Goal: Use online tool/utility: Utilize a website feature to perform a specific function

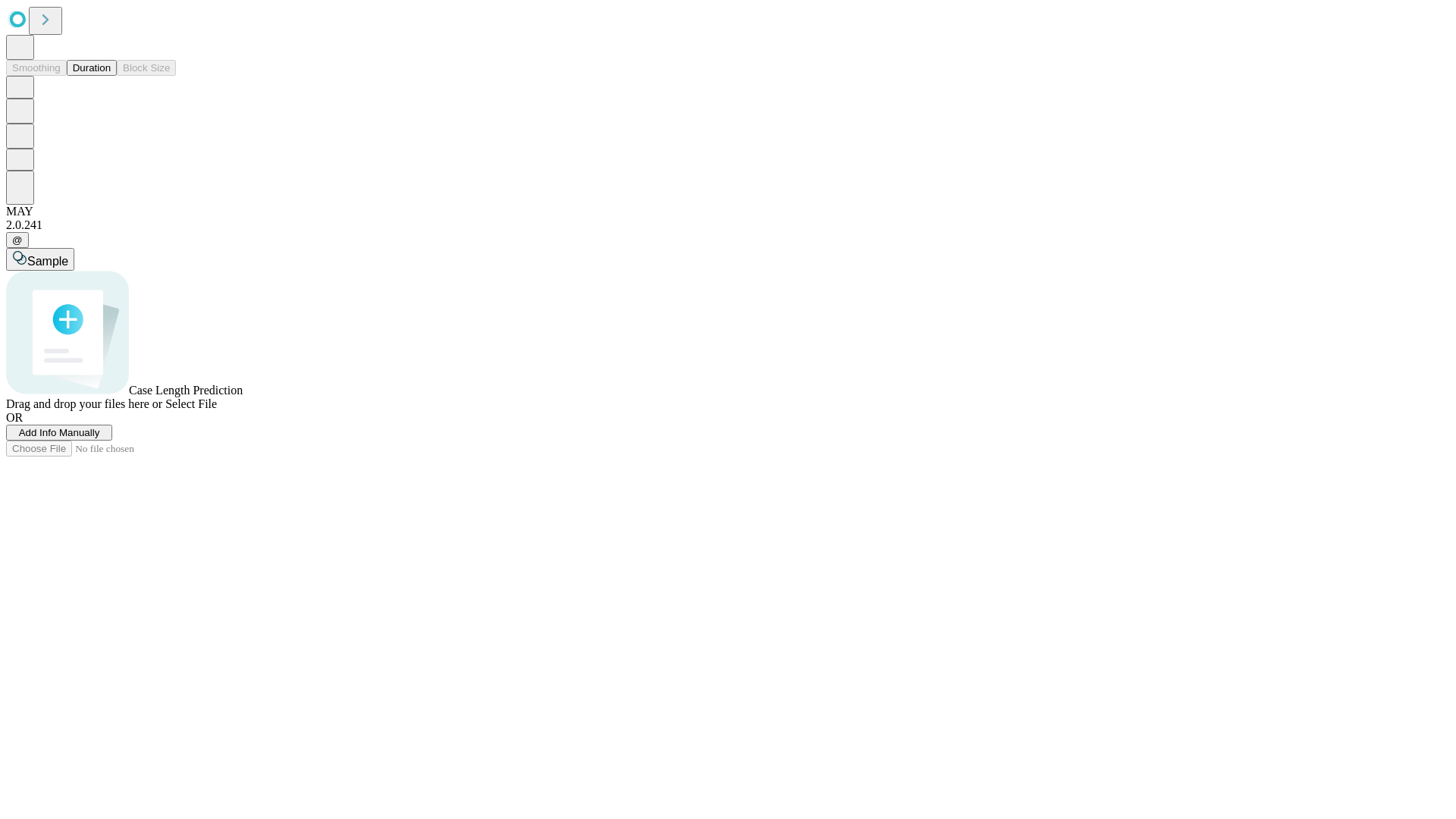
click at [110, 76] on button "Duration" at bounding box center [92, 68] width 50 height 16
click at [217, 410] on span "Select File" at bounding box center [191, 403] width 52 height 13
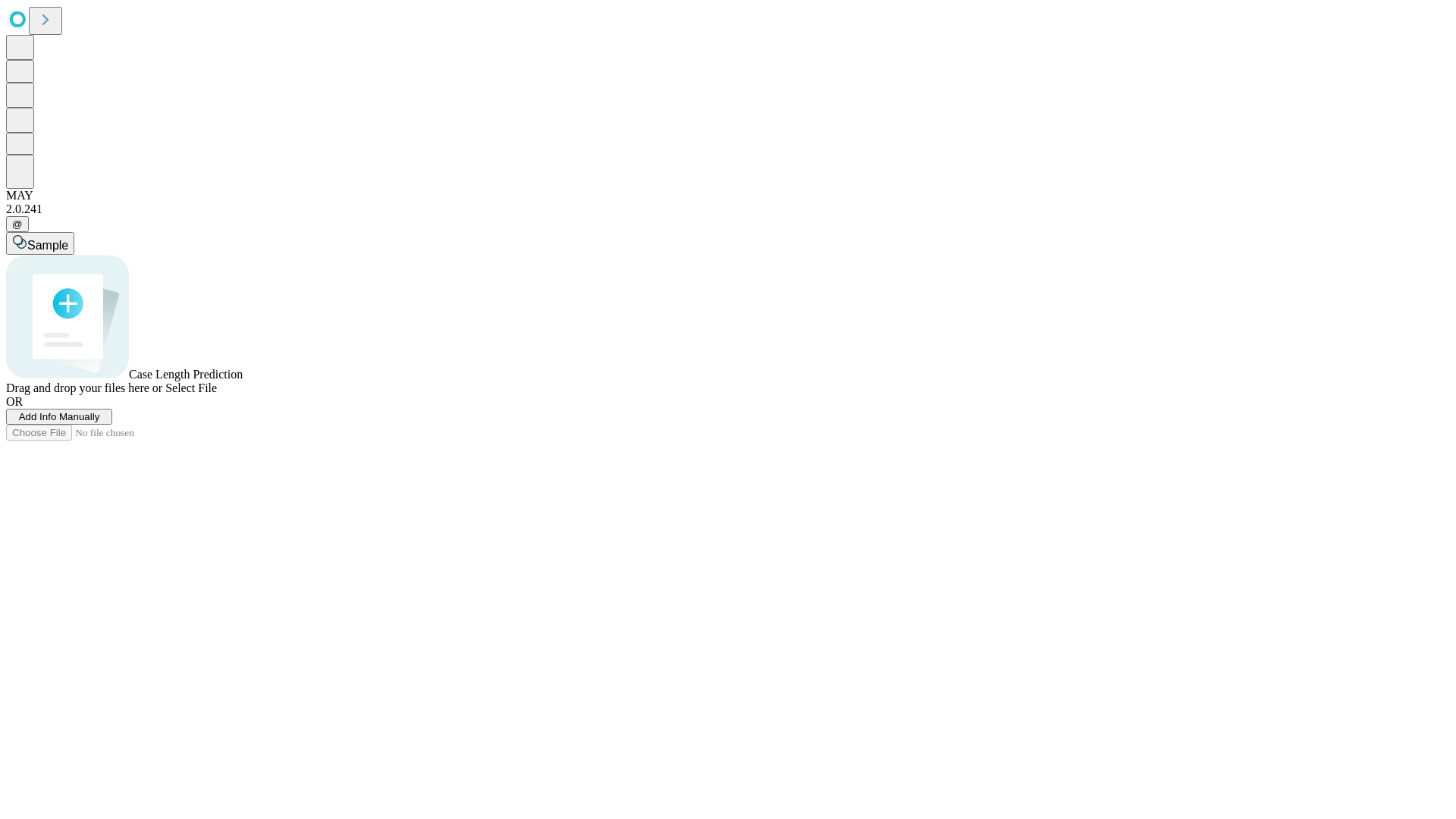
click at [217, 394] on span "Select File" at bounding box center [191, 388] width 52 height 13
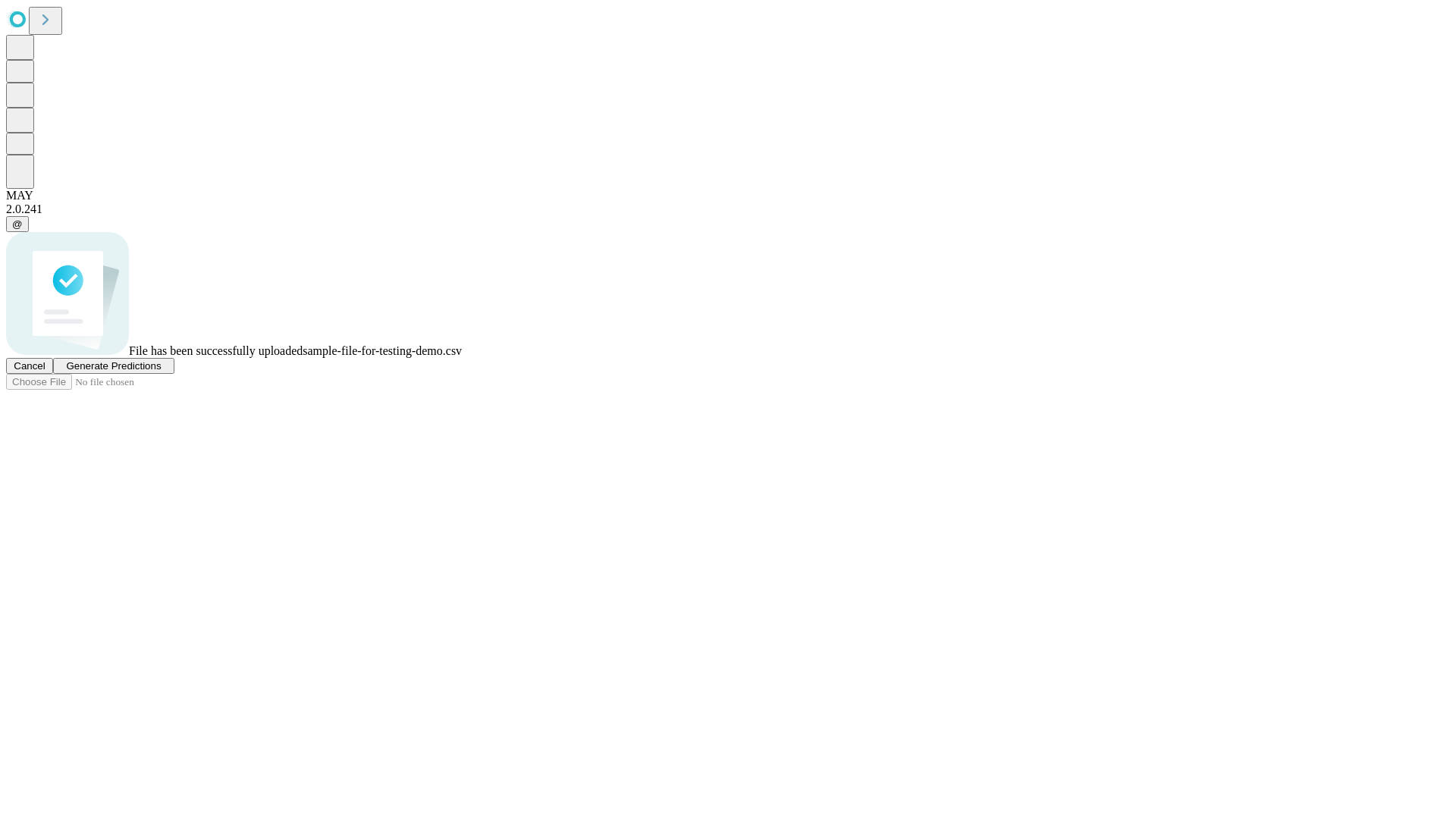
click at [161, 371] on span "Generate Predictions" at bounding box center [113, 365] width 95 height 11
